Goal: Obtain resource: Download file/media

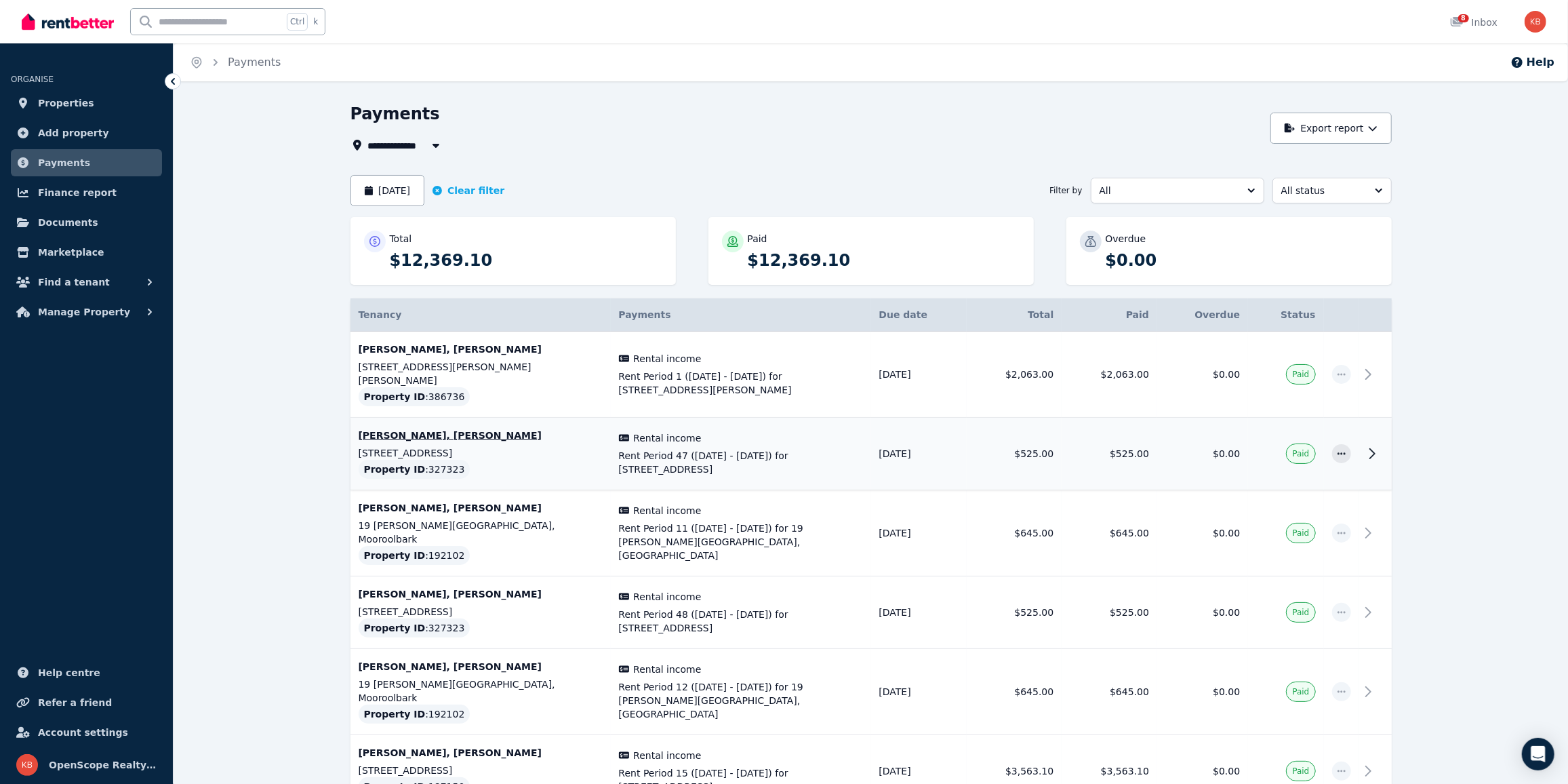
click at [408, 429] on p "[PERSON_NAME], [PERSON_NAME]" at bounding box center [481, 435] width 244 height 14
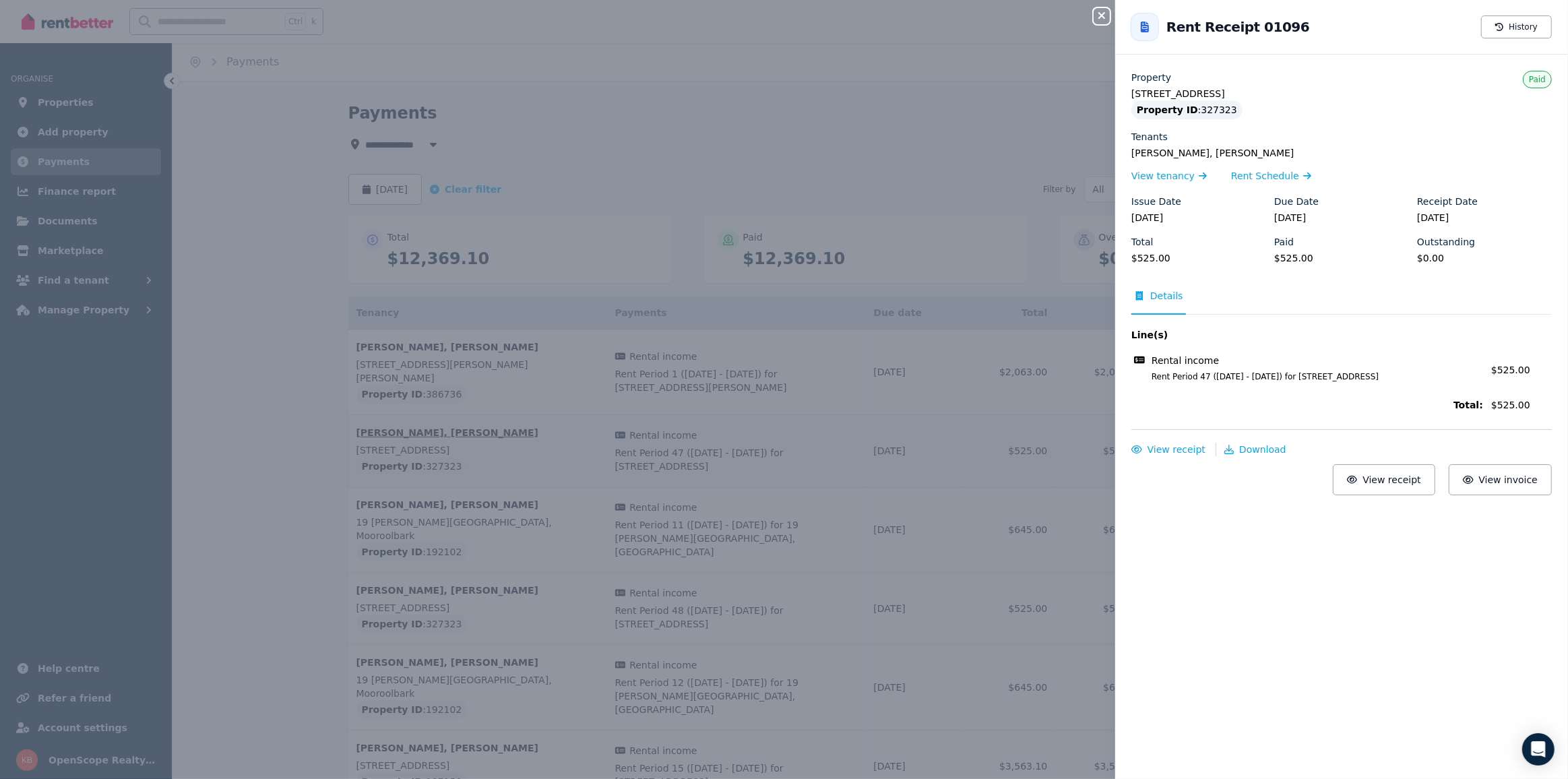
click at [405, 420] on div "Close panel Back to Rent Receipt 01096 History Property 21 Sedgwick Road, Wyndh…" at bounding box center [784, 389] width 1568 height 779
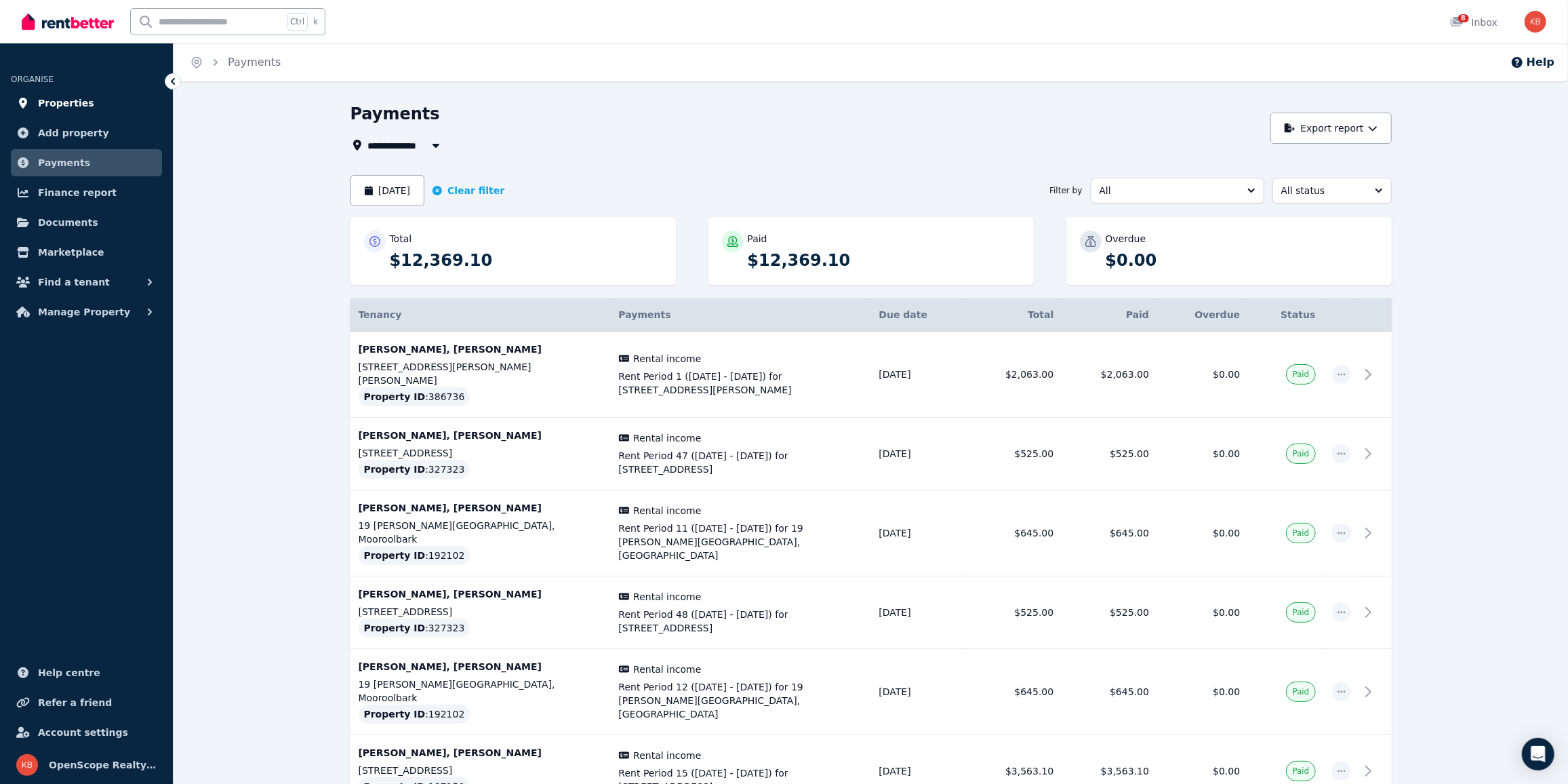
click at [34, 100] on link "Properties" at bounding box center [86, 102] width 151 height 27
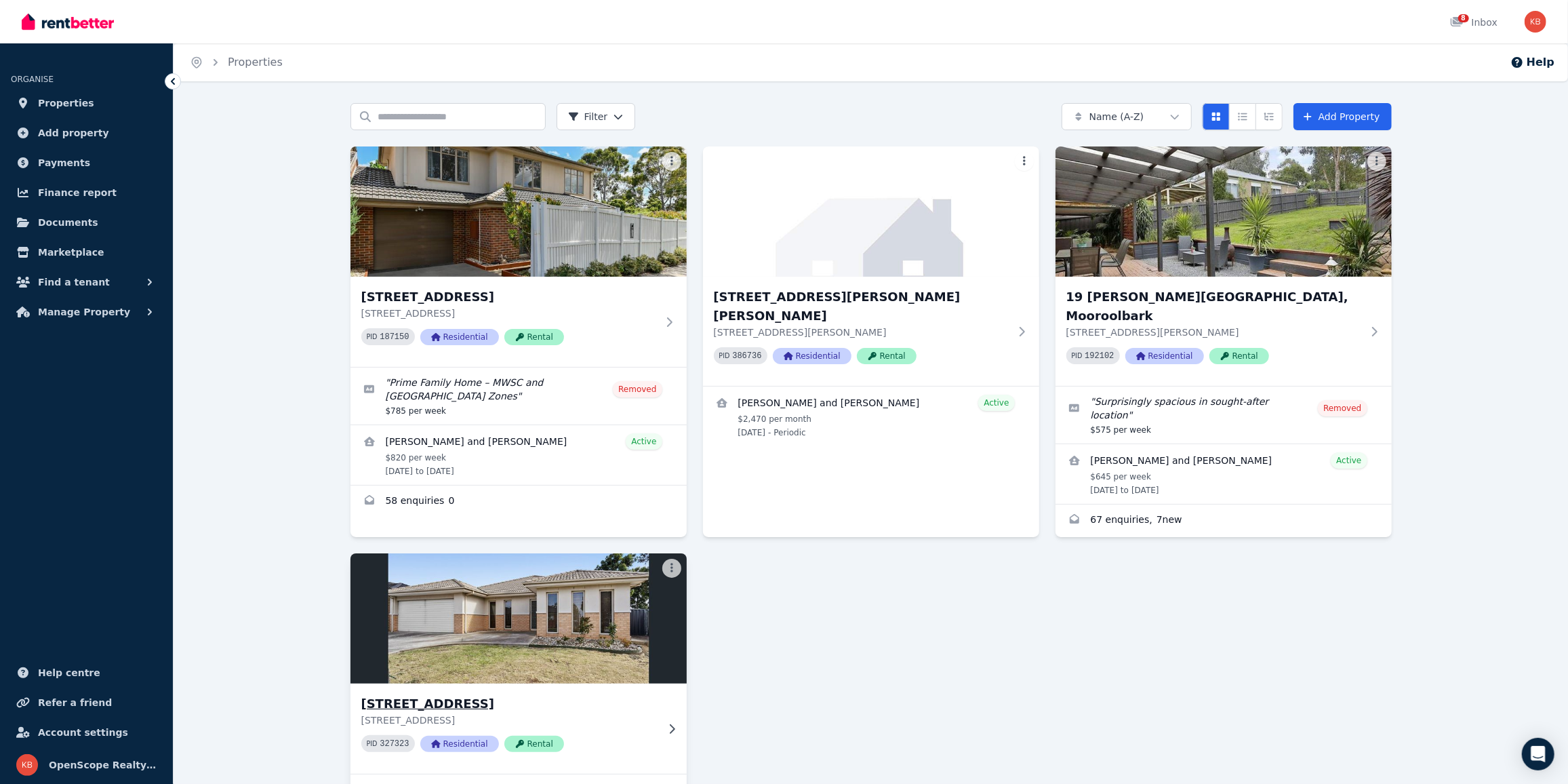
click at [460, 695] on h3 "[STREET_ADDRESS]" at bounding box center [509, 704] width 296 height 19
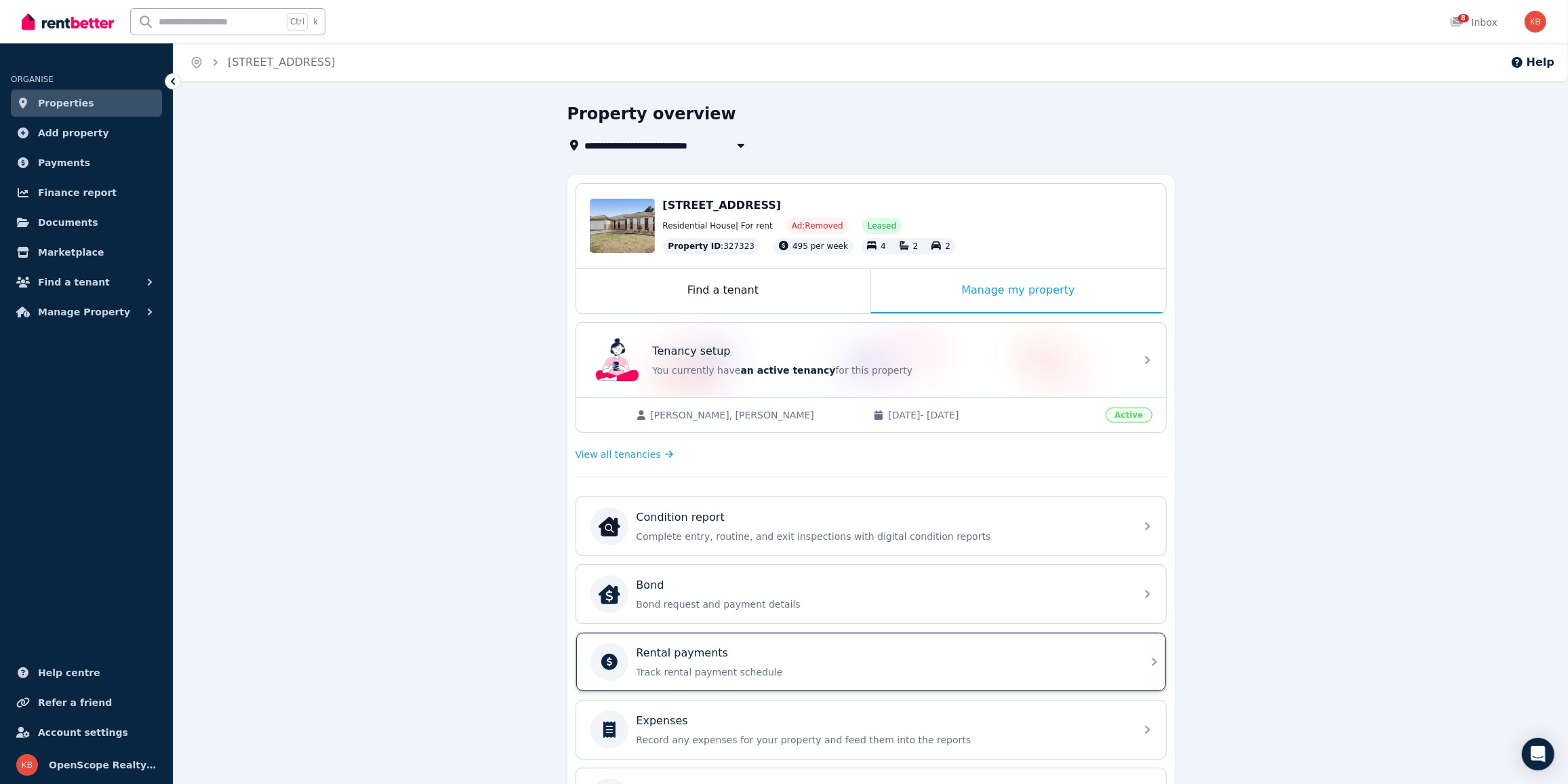
click at [667, 649] on p "Rental payments" at bounding box center [683, 653] width 93 height 16
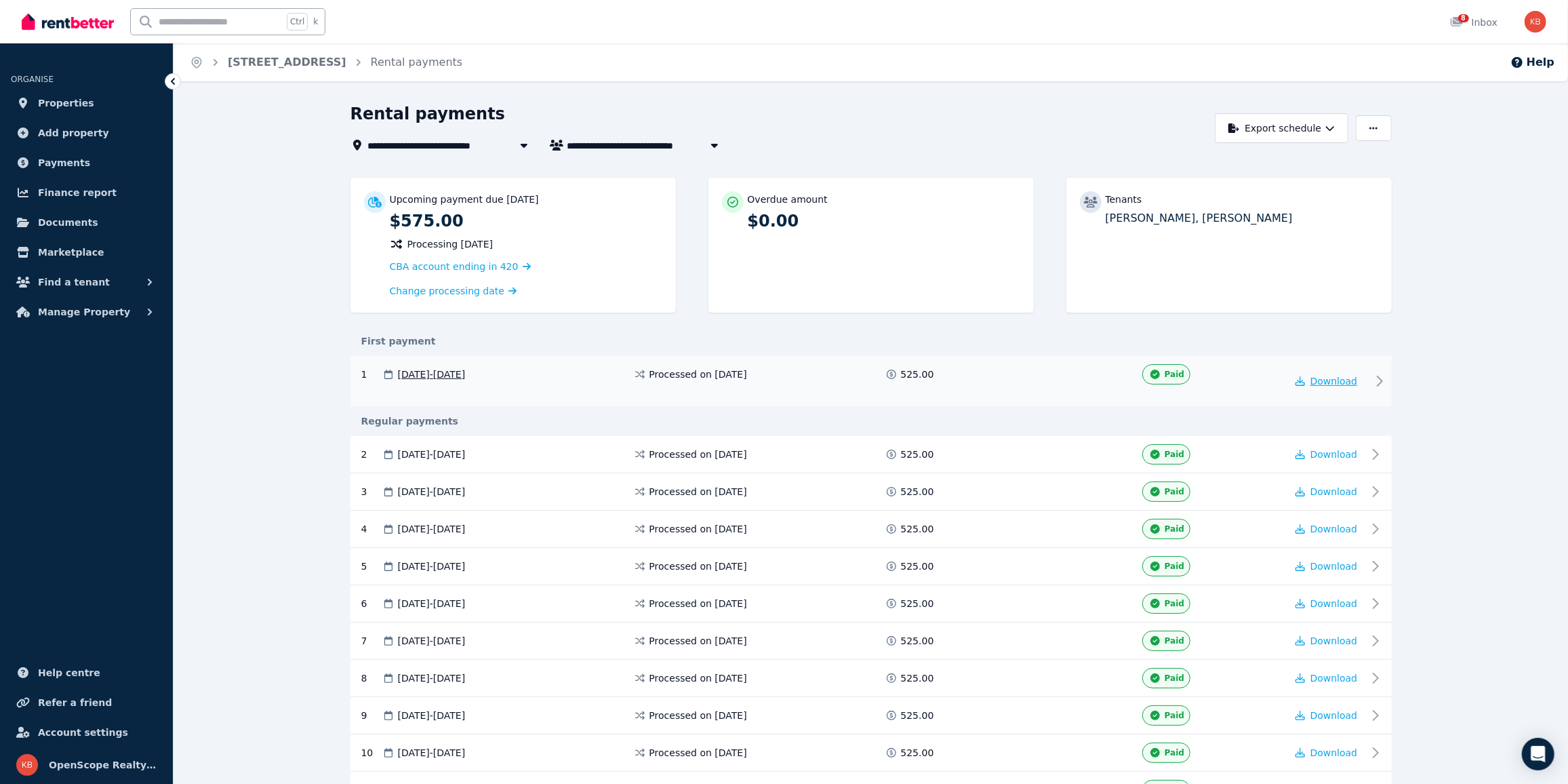
click at [1331, 385] on span "Download" at bounding box center [1334, 380] width 47 height 11
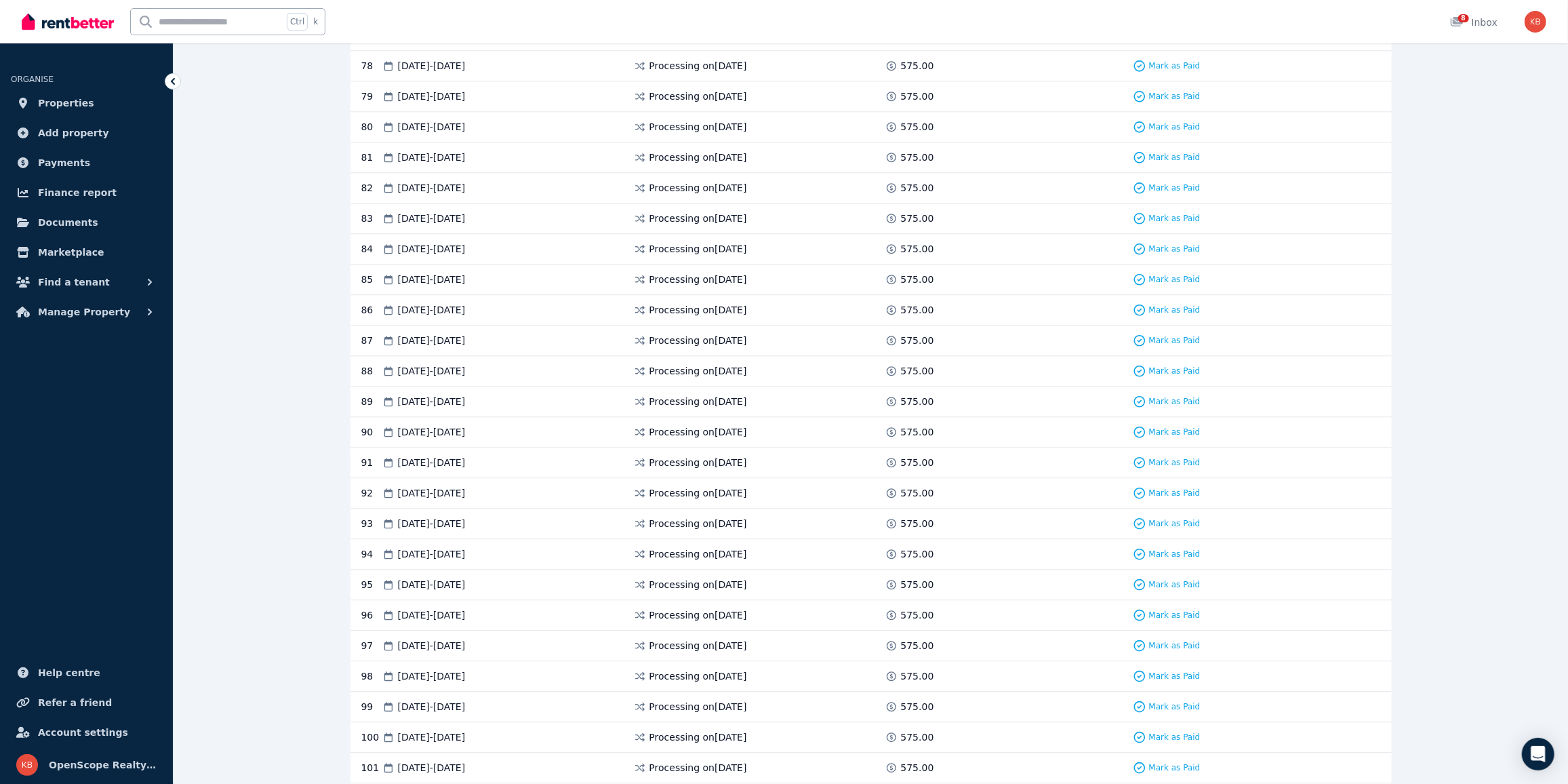
scroll to position [3445, 0]
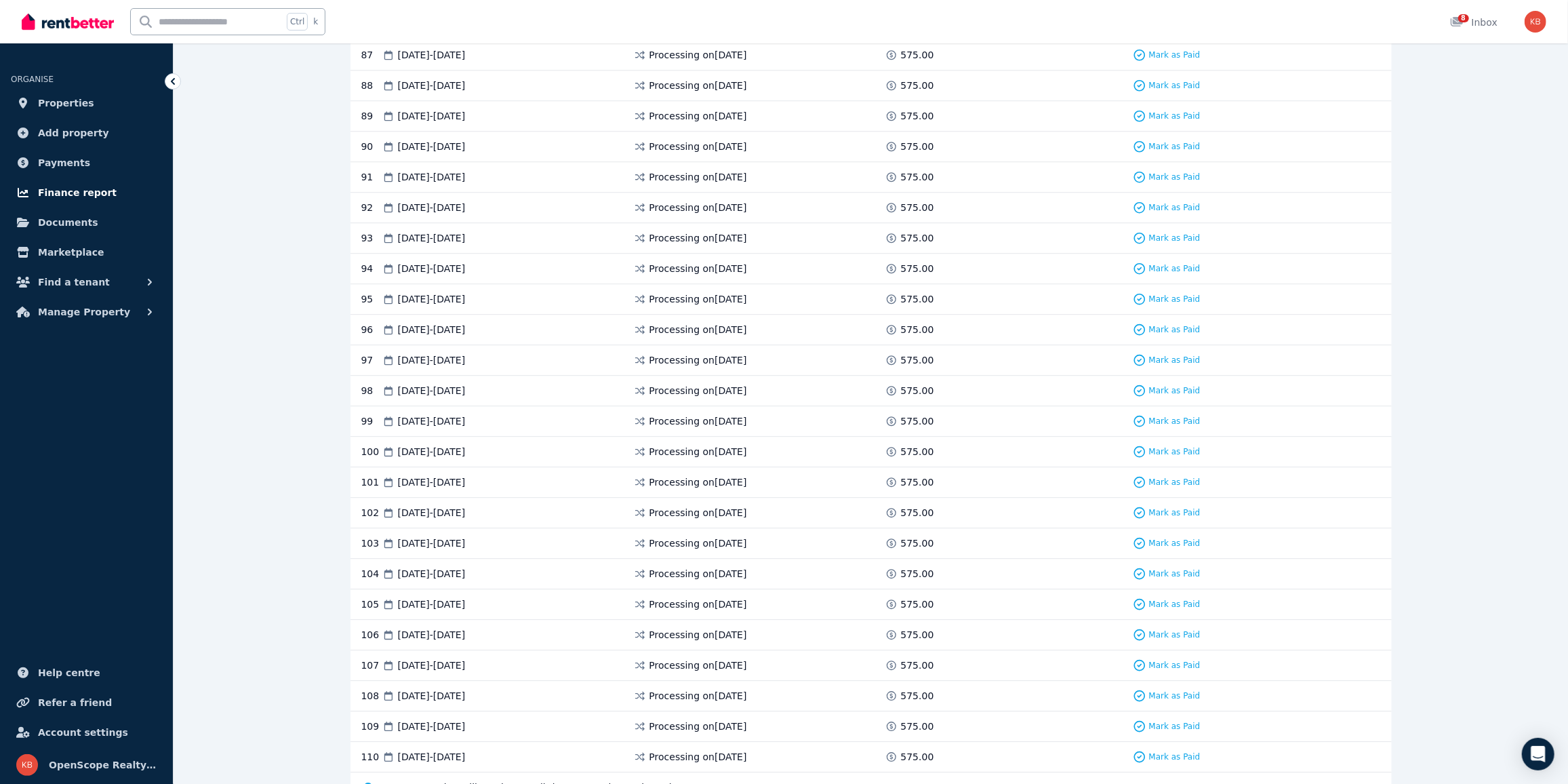
click at [67, 192] on span "Finance report" at bounding box center [77, 193] width 79 height 16
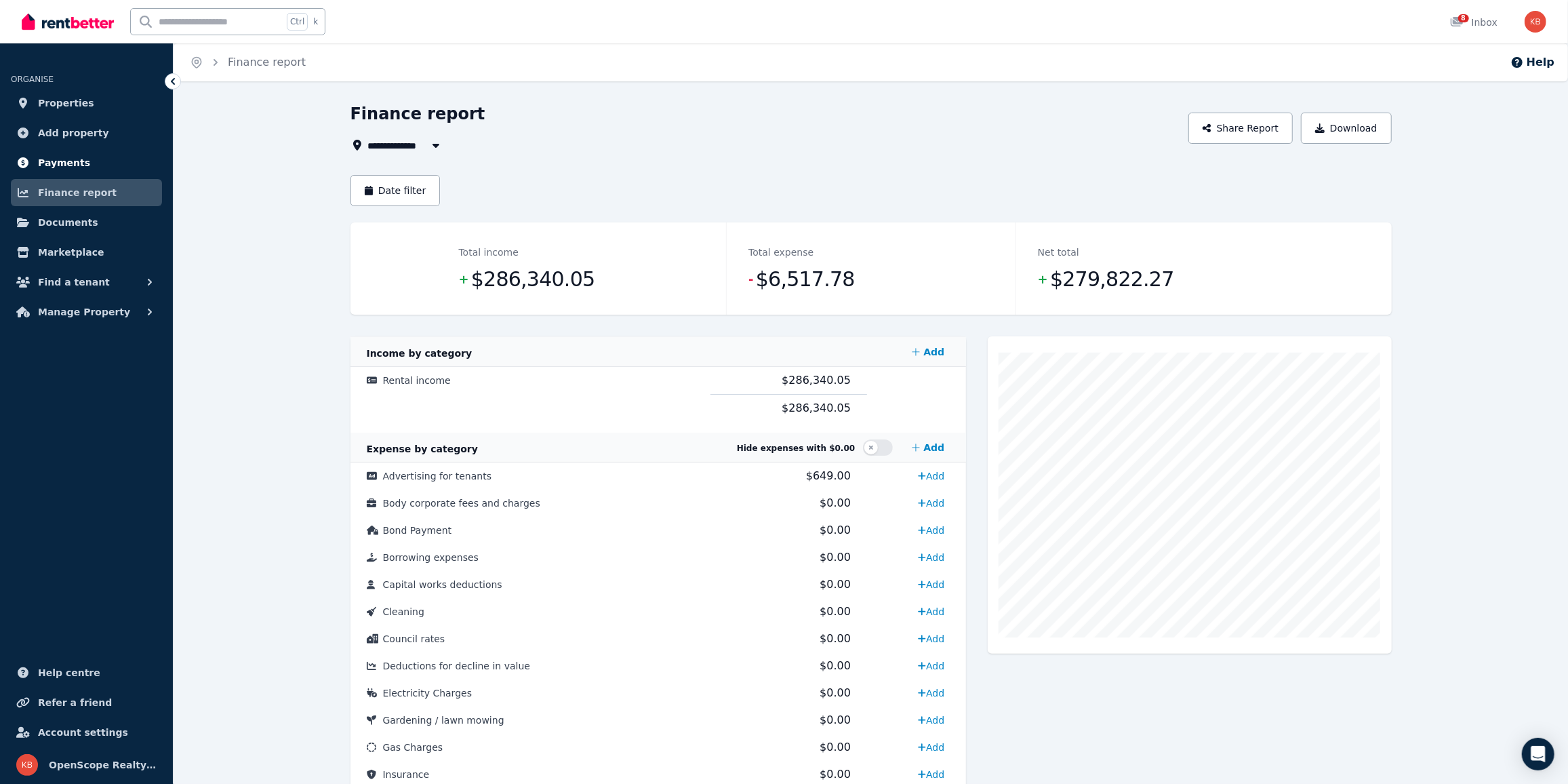
click at [69, 162] on span "Payments" at bounding box center [64, 162] width 52 height 16
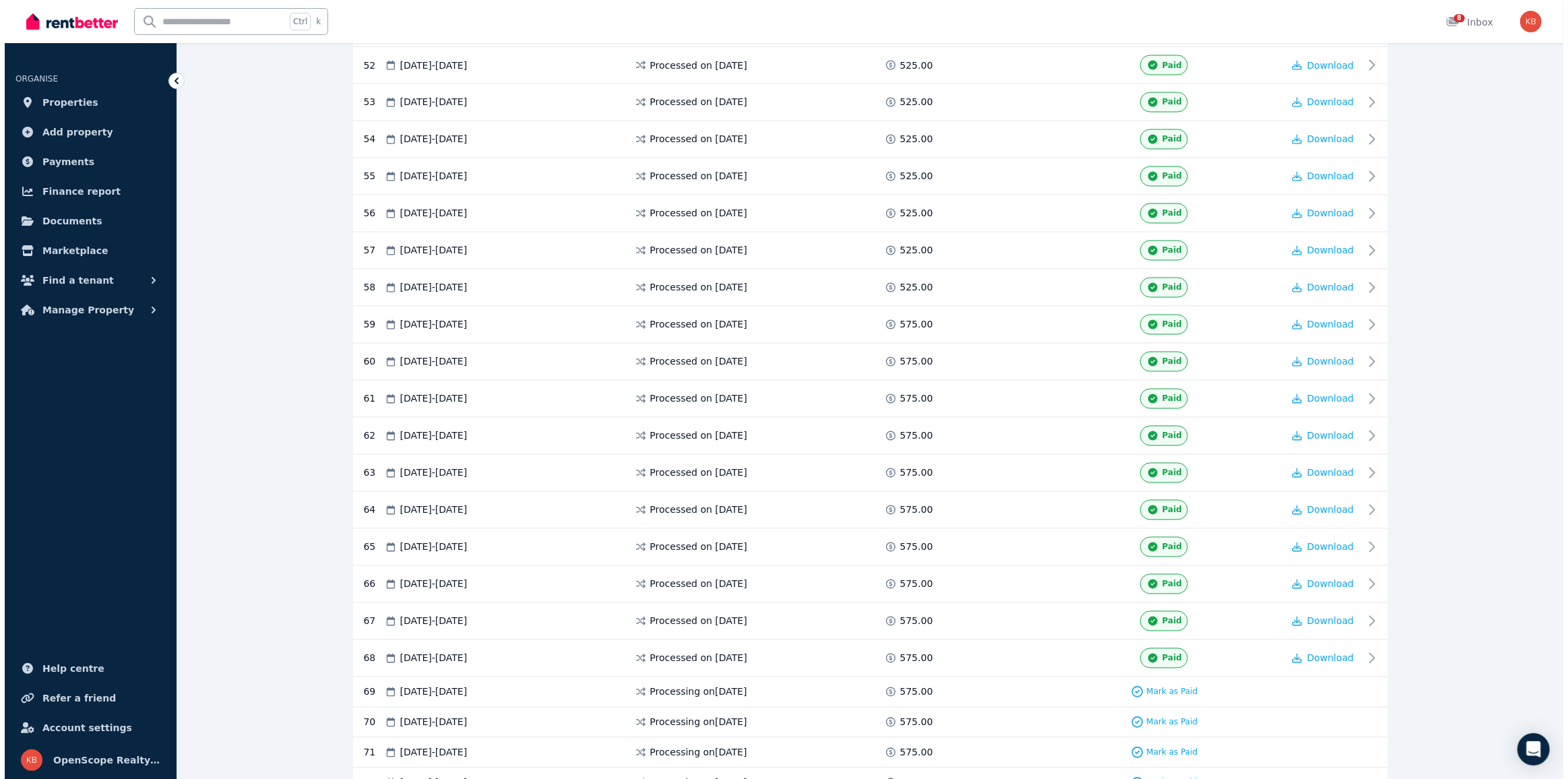
scroll to position [2259, 0]
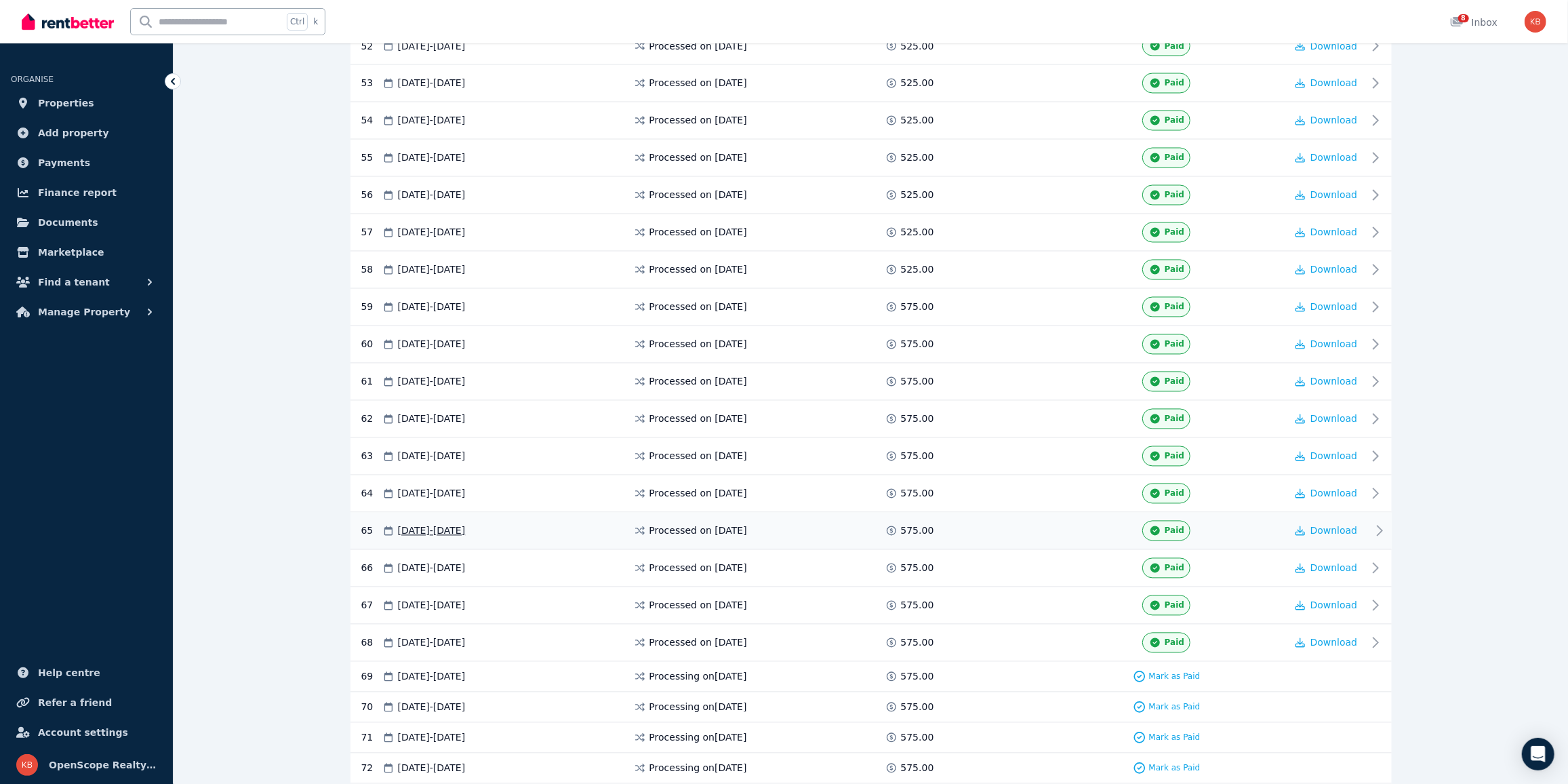
click at [465, 524] on span "08 Aug 2025 - 14 Aug 2025" at bounding box center [431, 531] width 67 height 14
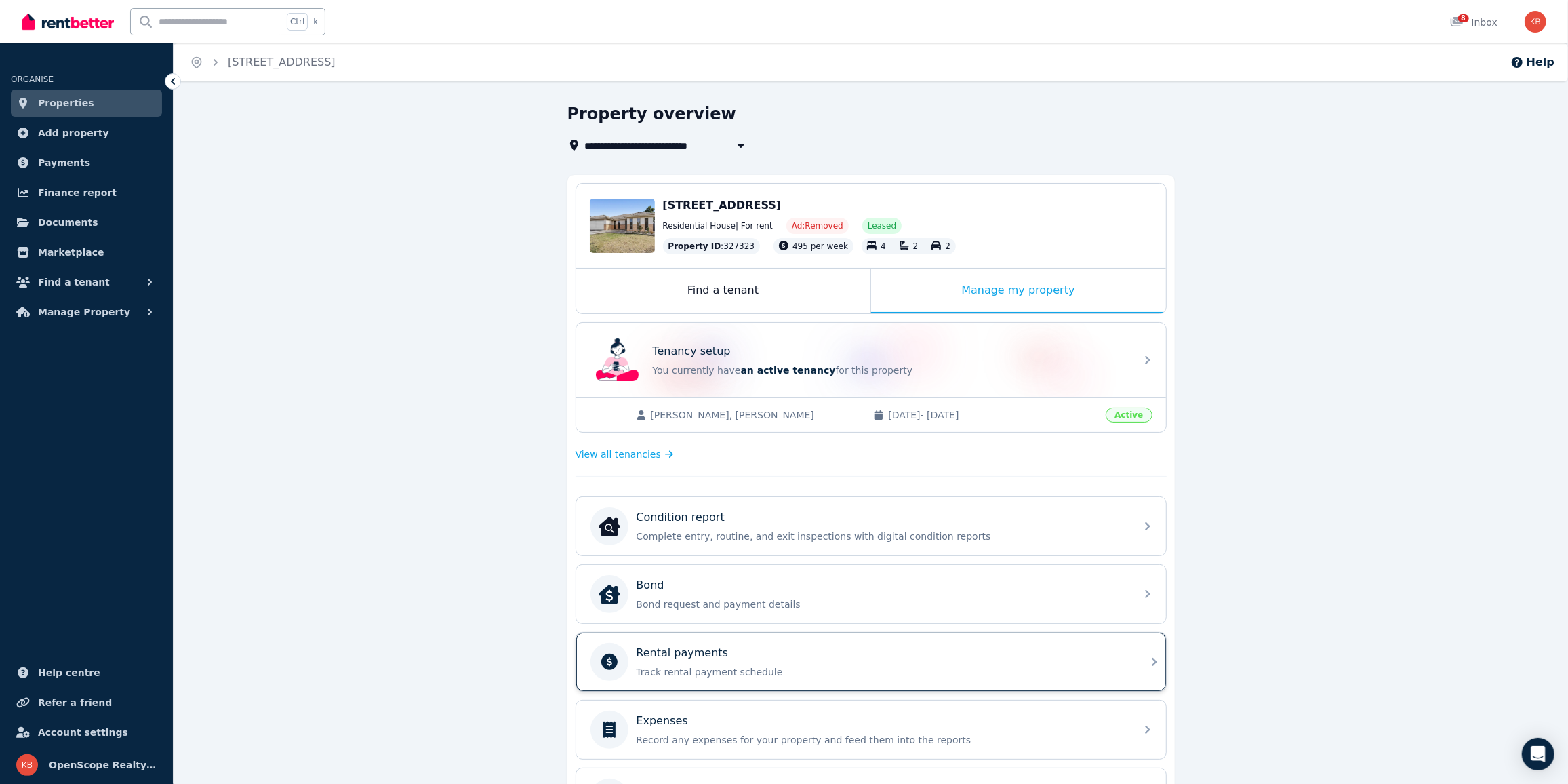
click at [745, 654] on div "Rental payments" at bounding box center [882, 653] width 490 height 16
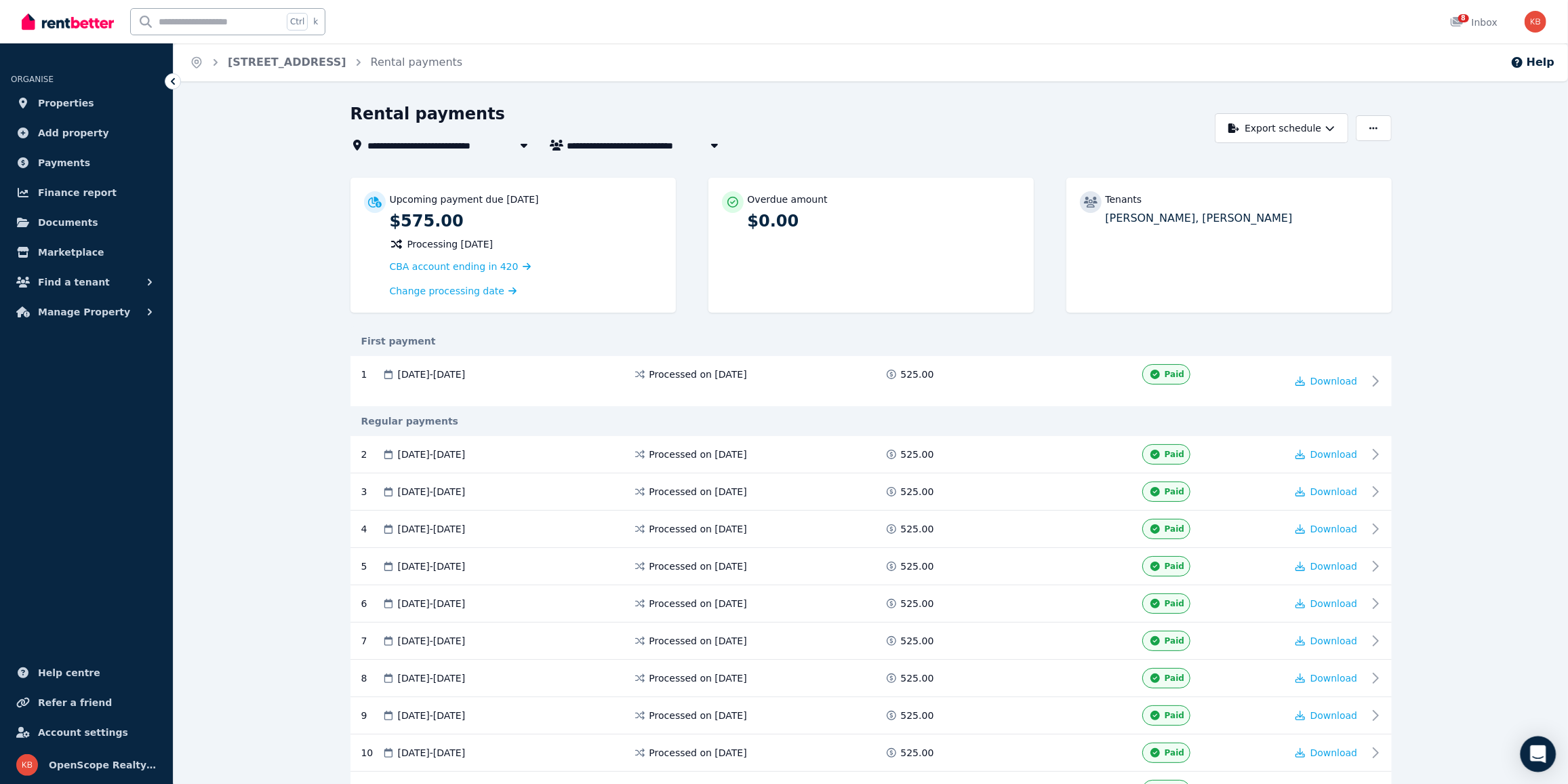
click at [1540, 742] on div "Open Intercom Messenger" at bounding box center [1538, 755] width 36 height 36
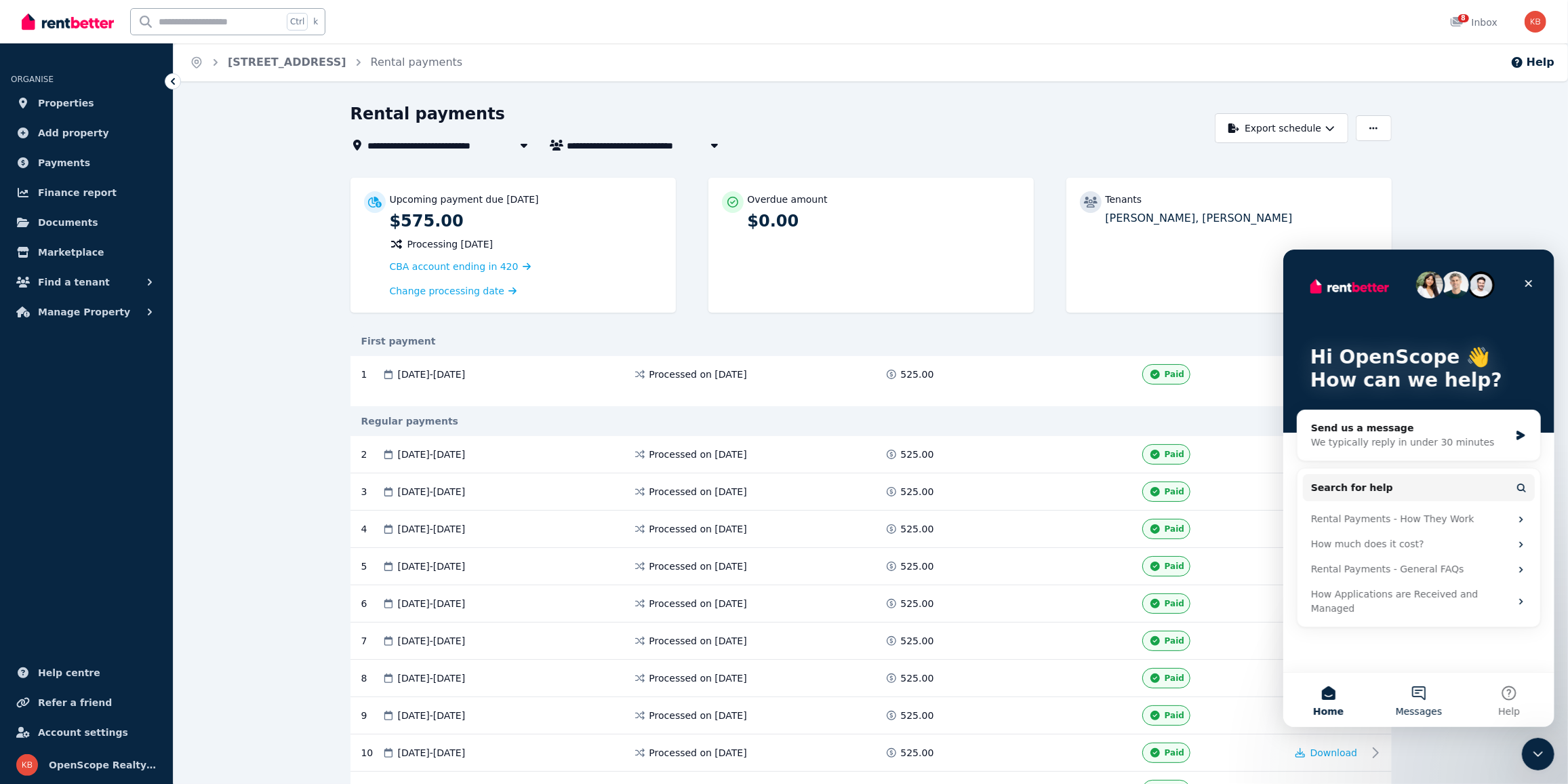
click at [1415, 708] on span "Messages" at bounding box center [1419, 711] width 47 height 10
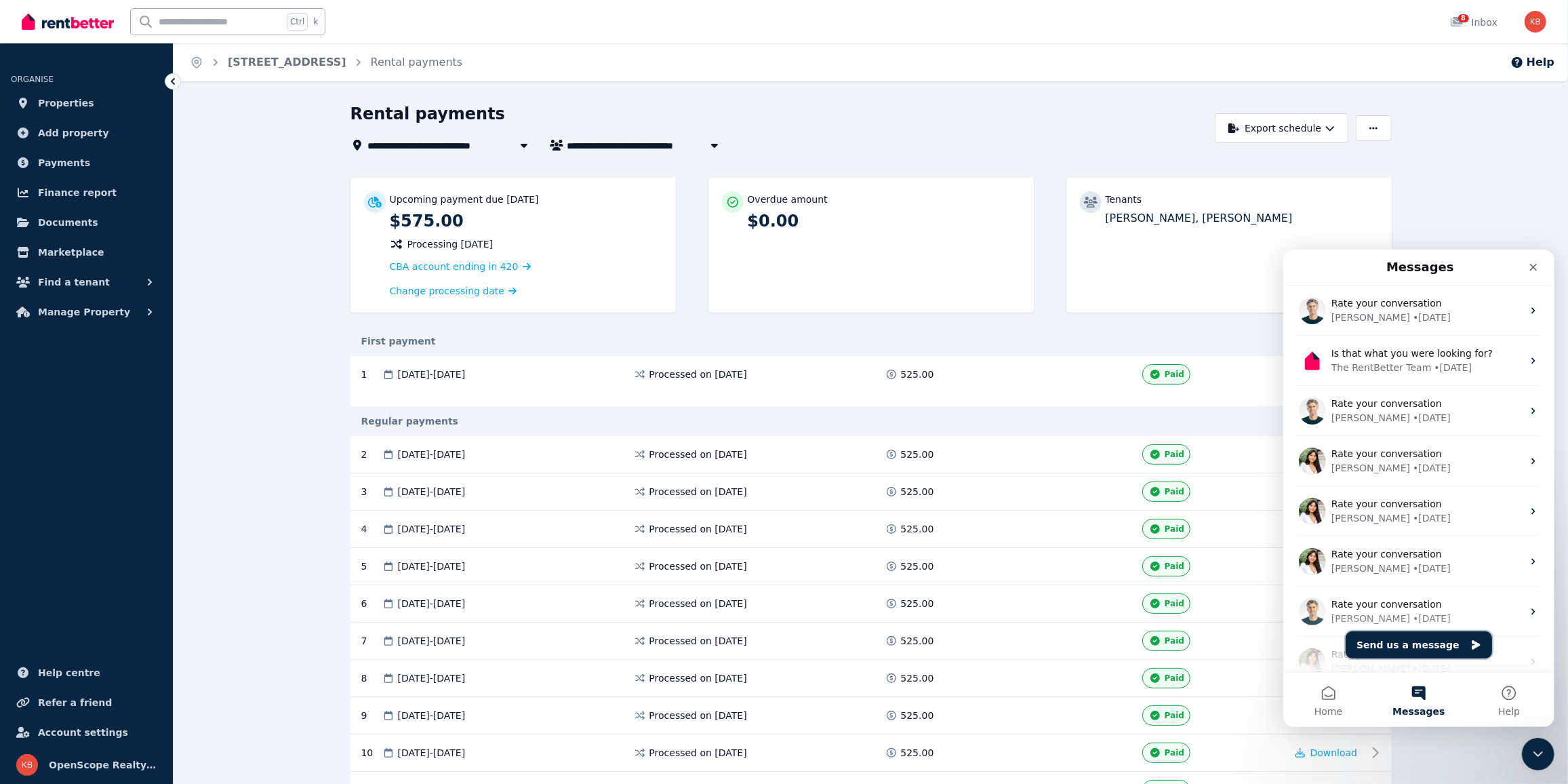
click at [1406, 646] on button "Send us a message" at bounding box center [1418, 643] width 146 height 27
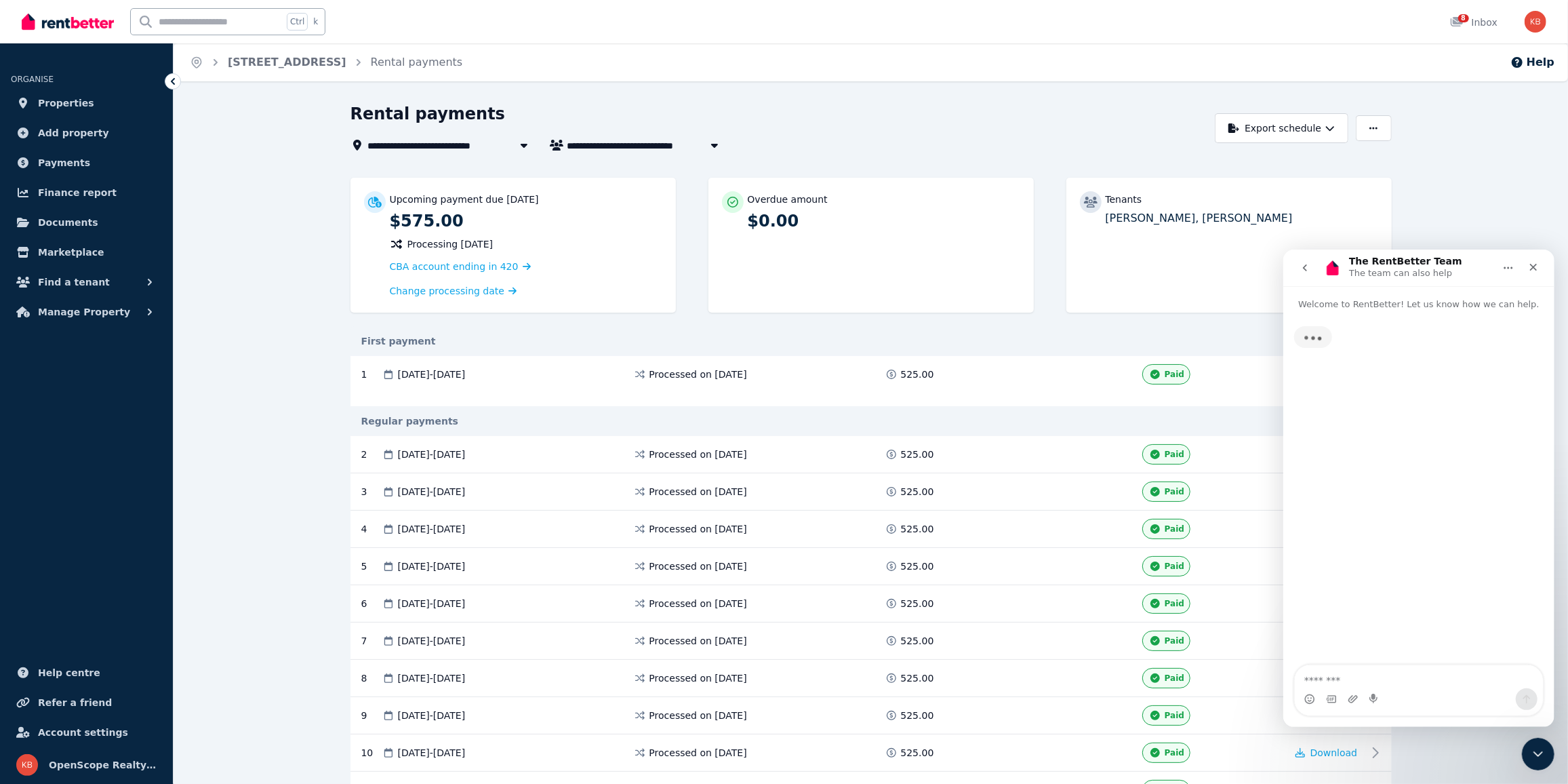
click at [1386, 685] on textarea "Message…" at bounding box center [1419, 676] width 248 height 23
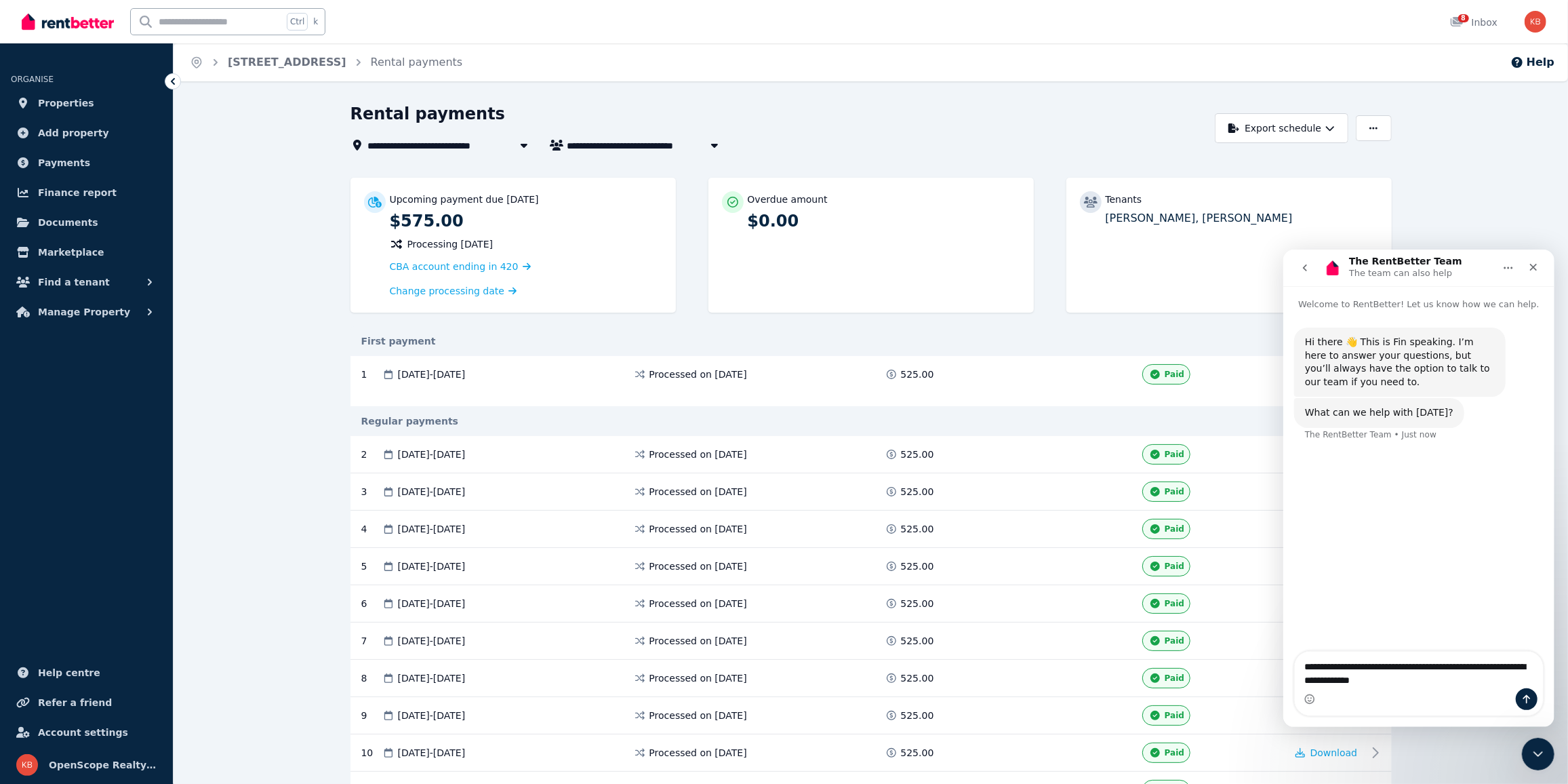
type textarea "**********"
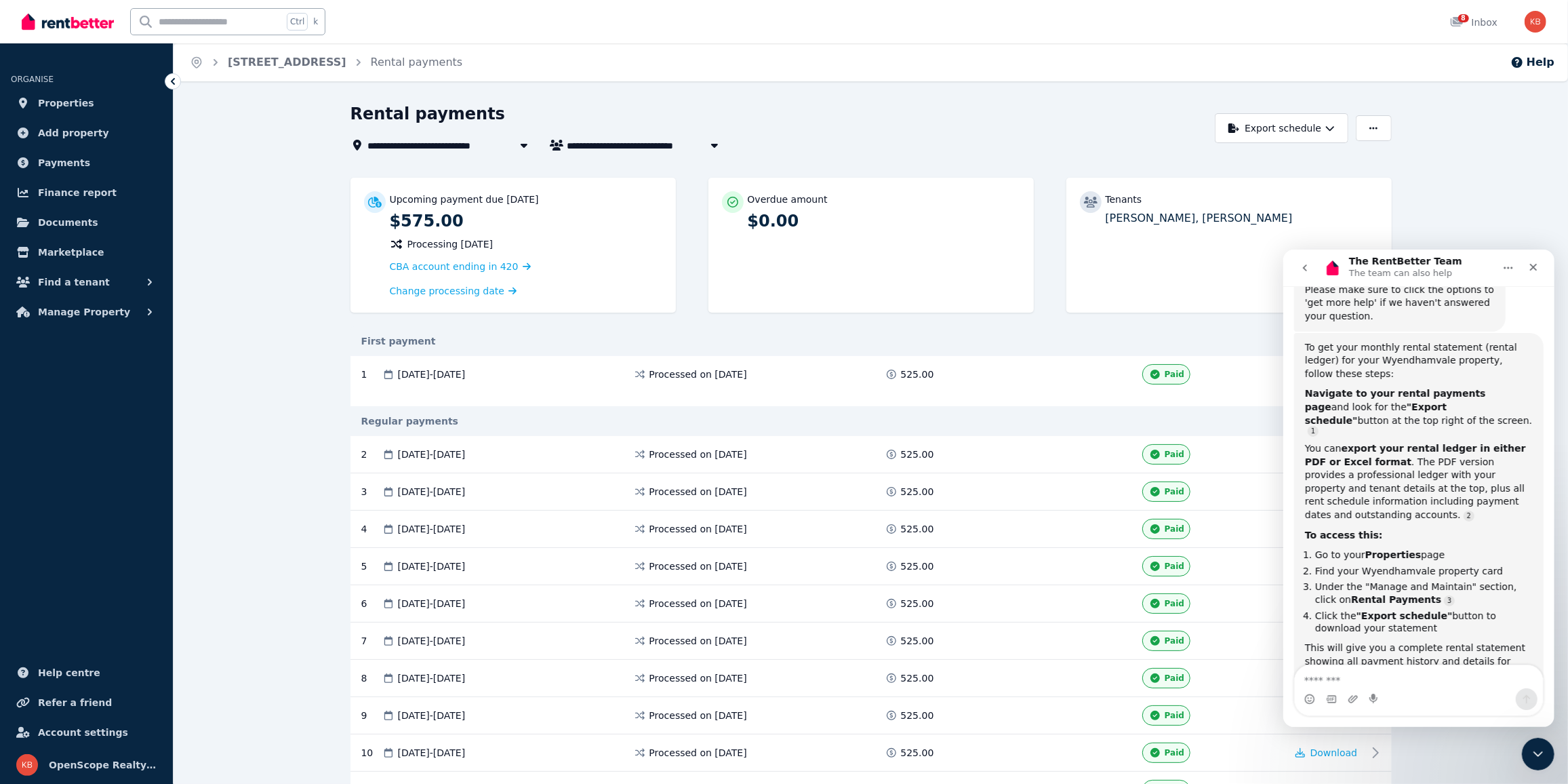
scroll to position [254, 0]
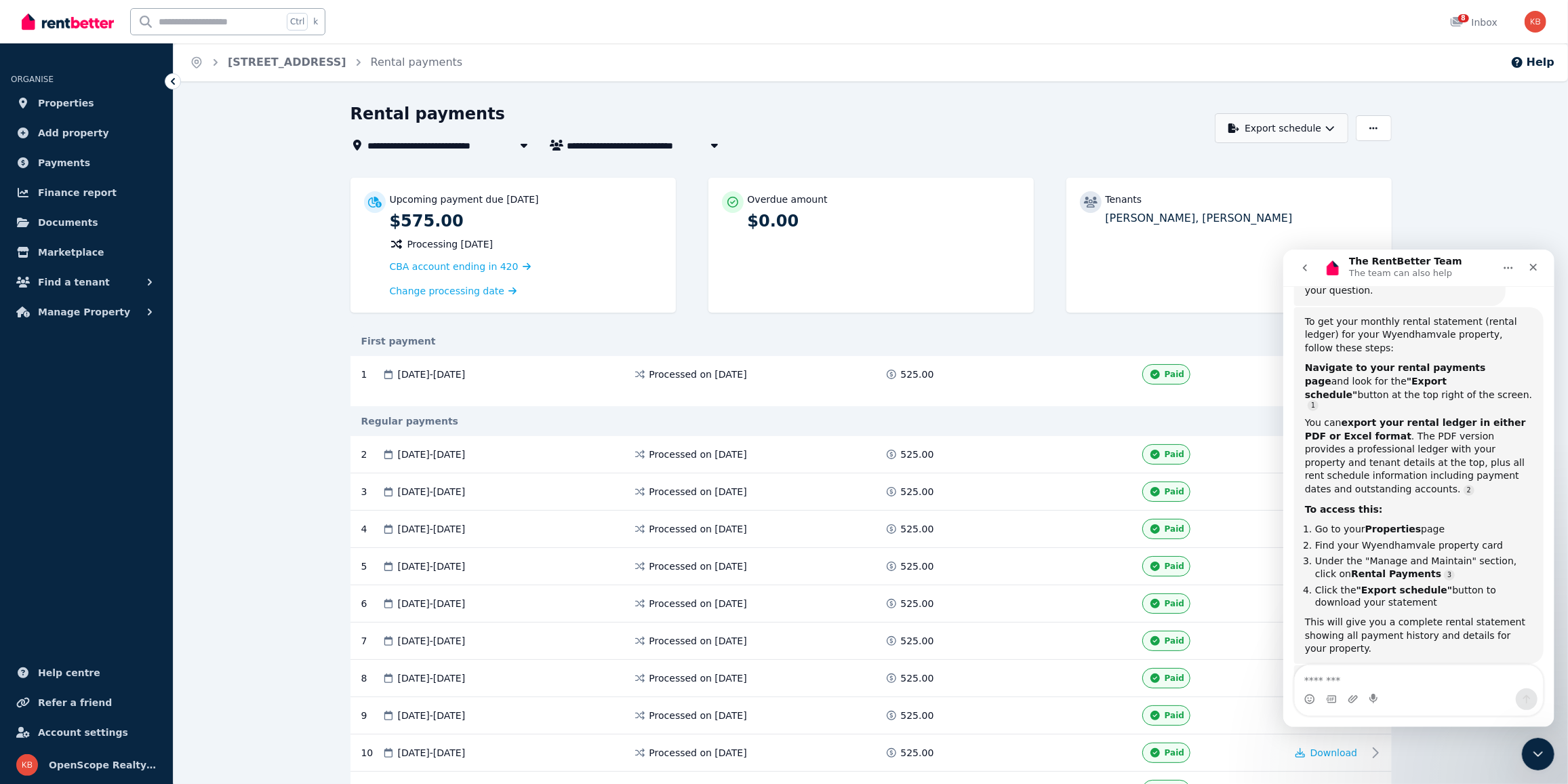
click at [1273, 123] on button "Export schedule" at bounding box center [1281, 128] width 133 height 30
click at [1256, 161] on div "PDF" at bounding box center [1282, 163] width 115 height 14
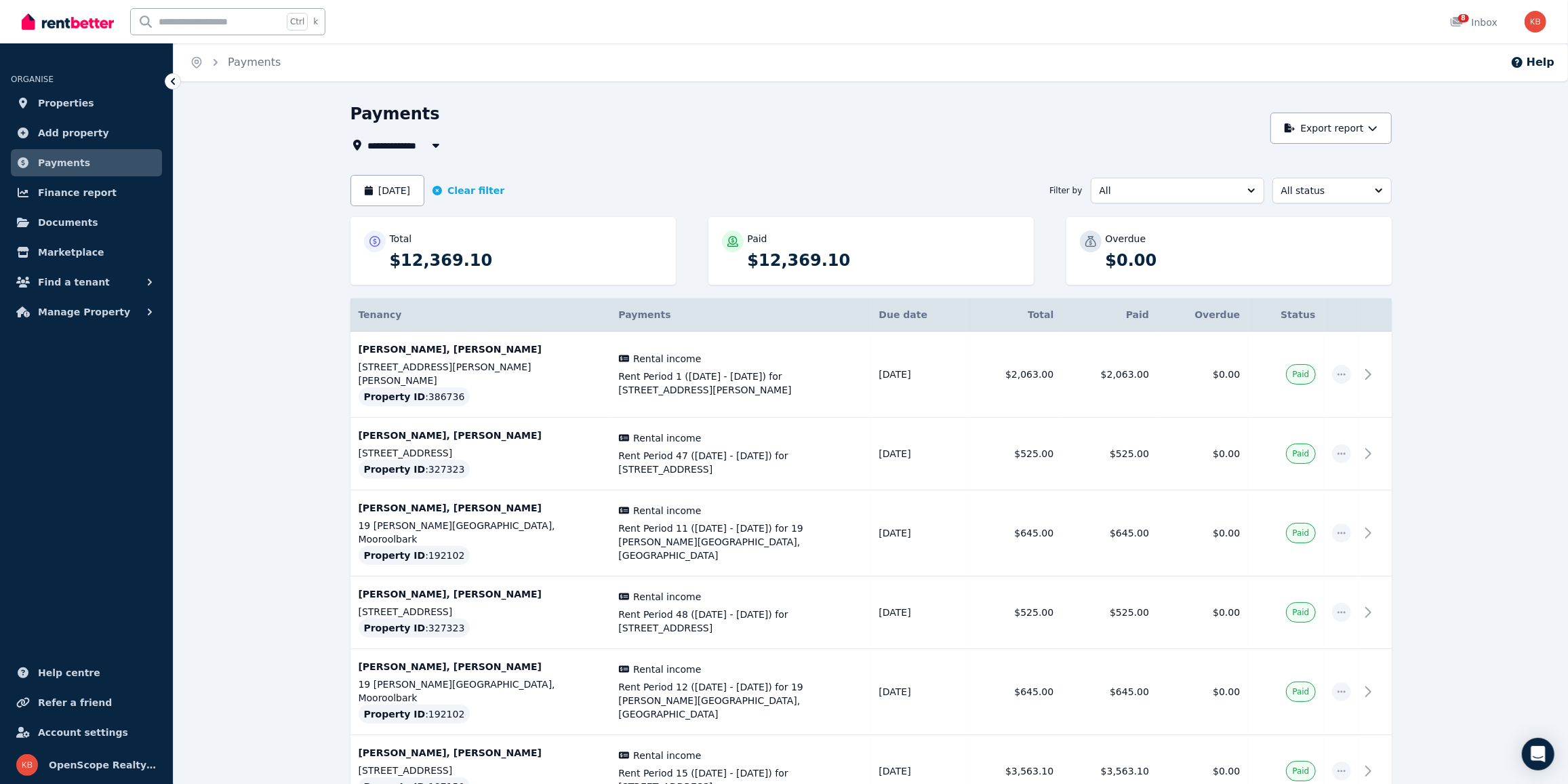
click at [76, 167] on span "Payments" at bounding box center [64, 162] width 52 height 16
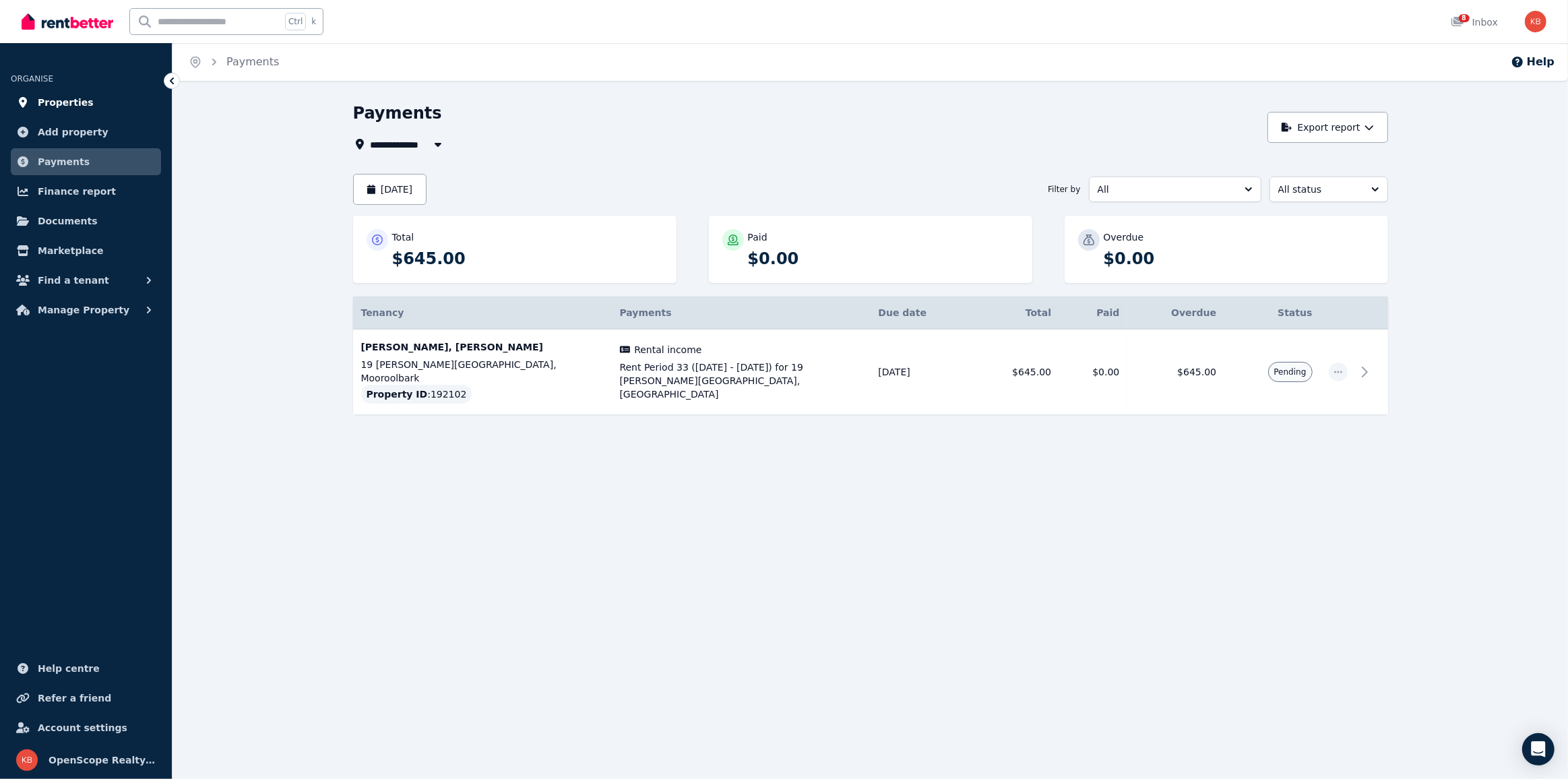
click at [62, 107] on span "Properties" at bounding box center [65, 103] width 56 height 16
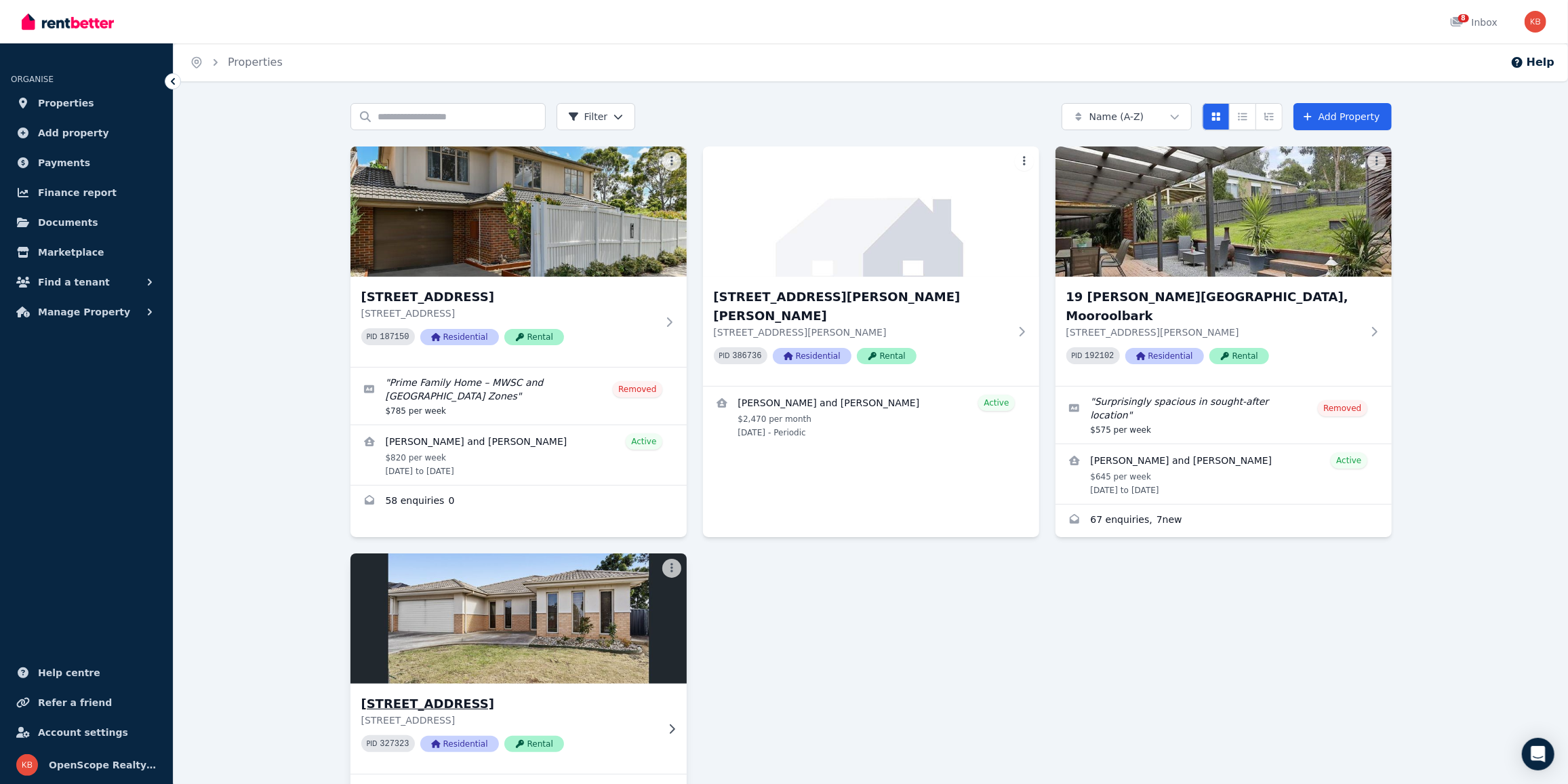
click at [405, 695] on h3 "[STREET_ADDRESS]" at bounding box center [509, 704] width 296 height 19
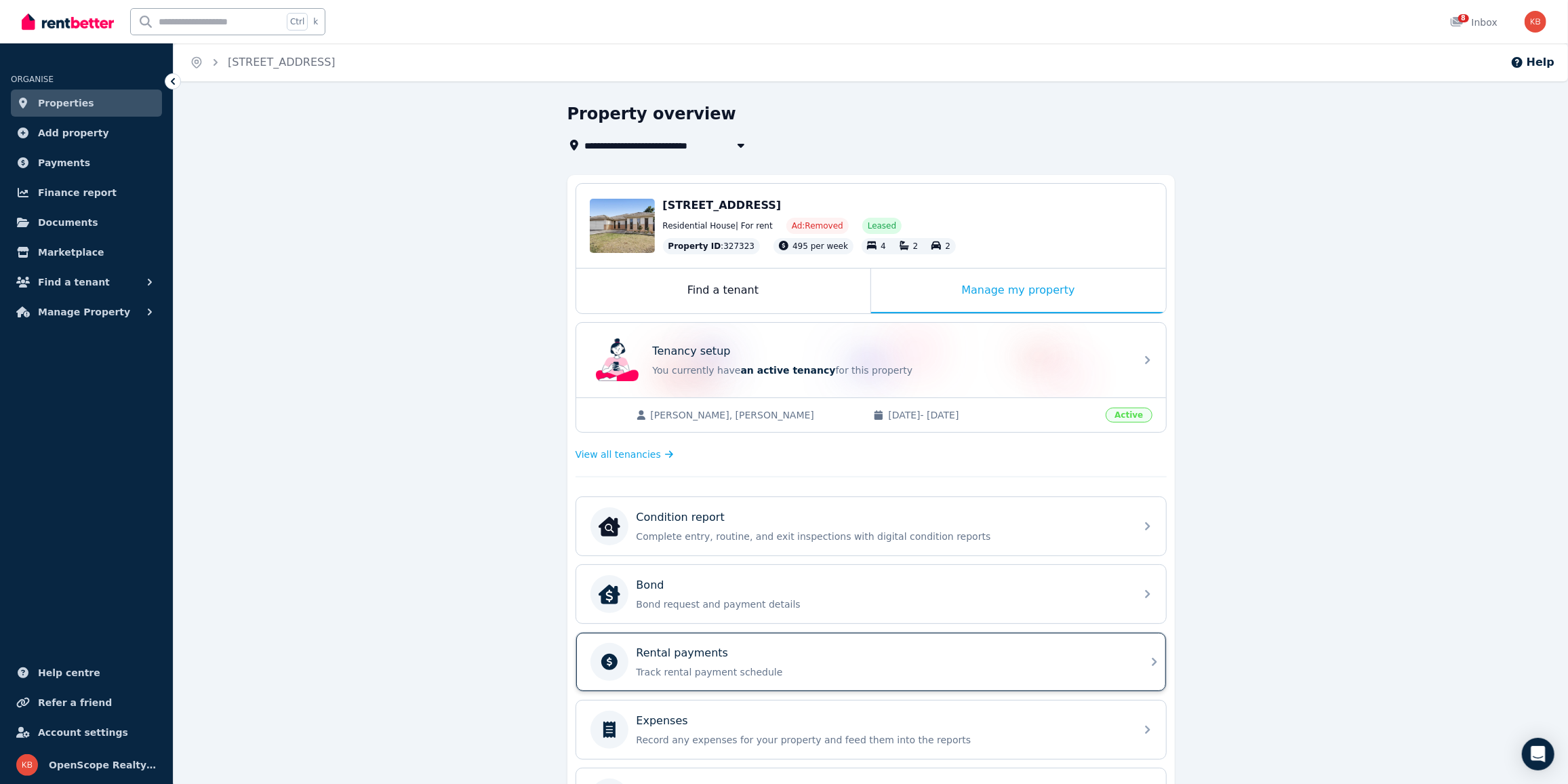
click at [663, 648] on p "Rental payments" at bounding box center [683, 653] width 93 height 16
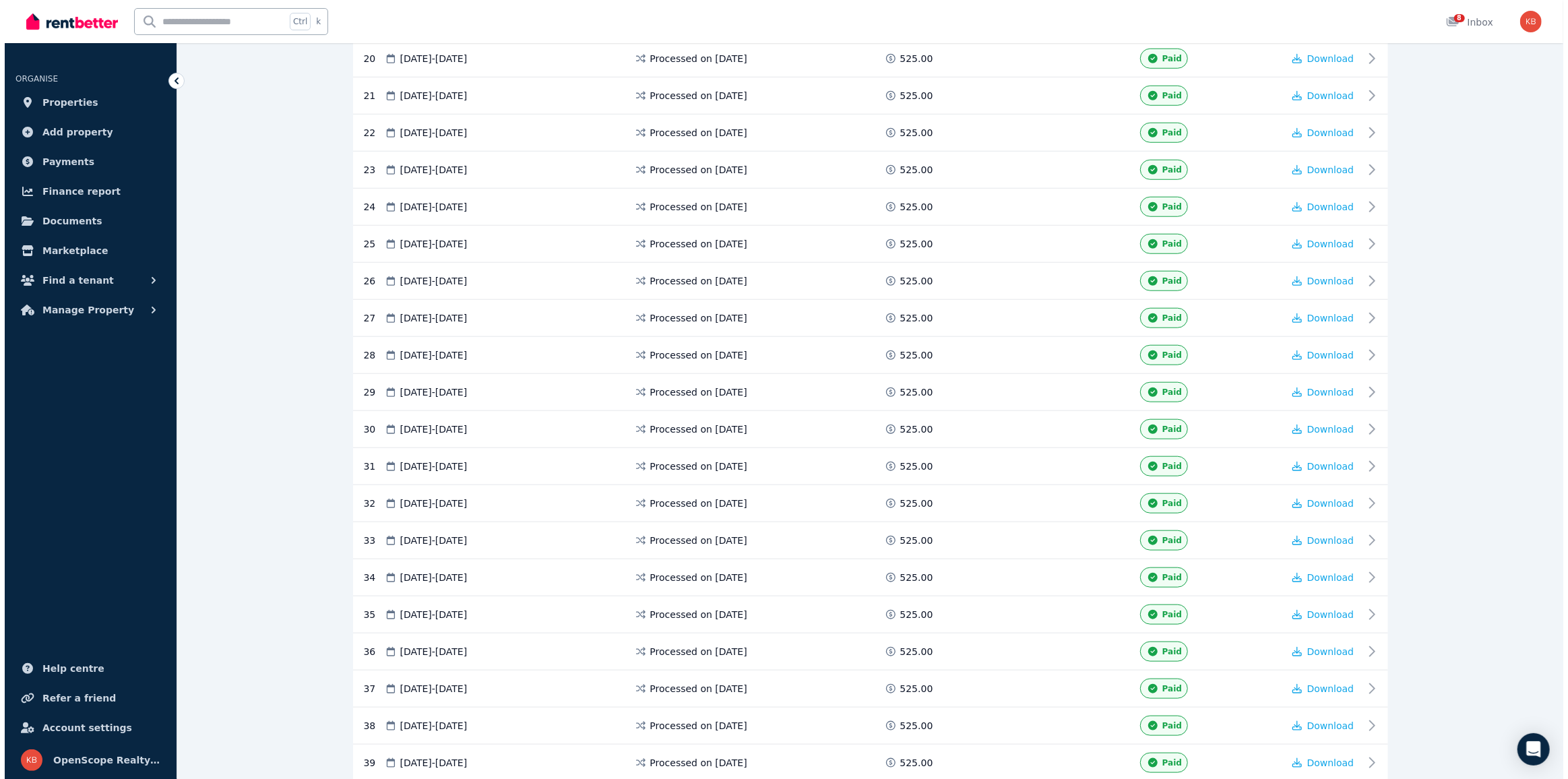
scroll to position [1103, 0]
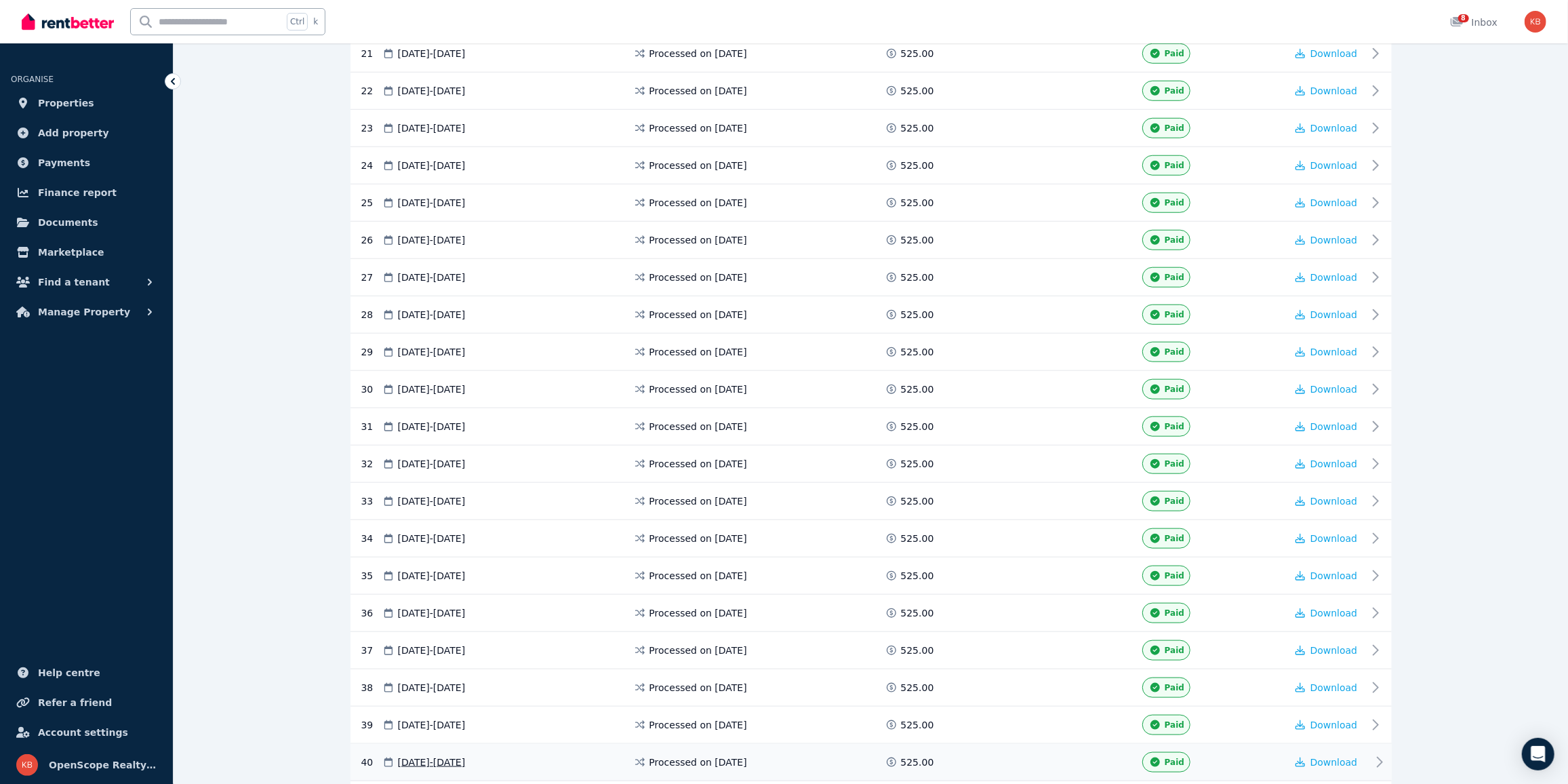
click at [465, 756] on span "[DATE] - [DATE]" at bounding box center [431, 762] width 67 height 14
